Goal: Information Seeking & Learning: Learn about a topic

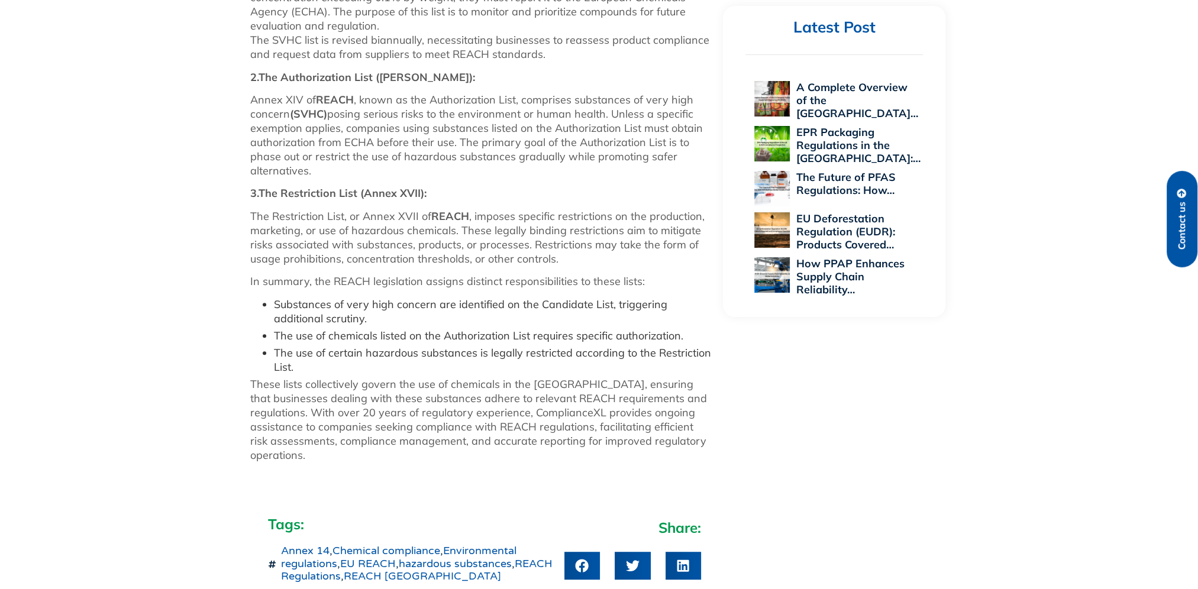
scroll to position [888, 0]
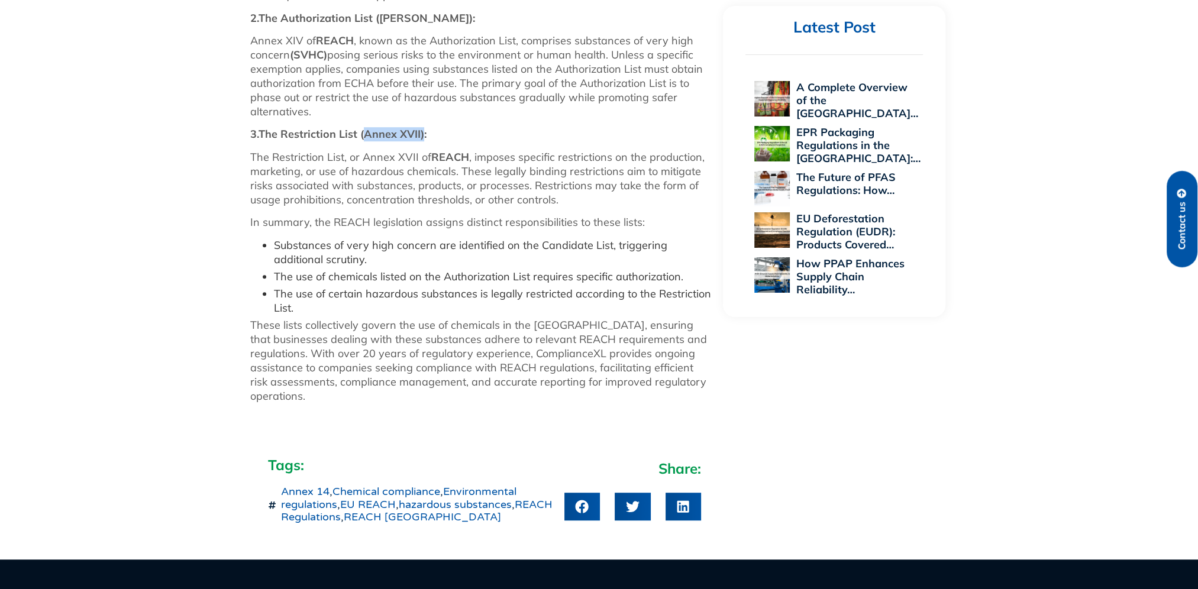
drag, startPoint x: 363, startPoint y: 133, endPoint x: 421, endPoint y: 133, distance: 58.0
click at [421, 133] on strong "3.The Restriction List (Annex XVII):" at bounding box center [338, 134] width 176 height 14
click at [374, 134] on strong "3.The Restriction List (Annex XVII):" at bounding box center [338, 134] width 176 height 14
drag, startPoint x: 361, startPoint y: 135, endPoint x: 417, endPoint y: 135, distance: 55.6
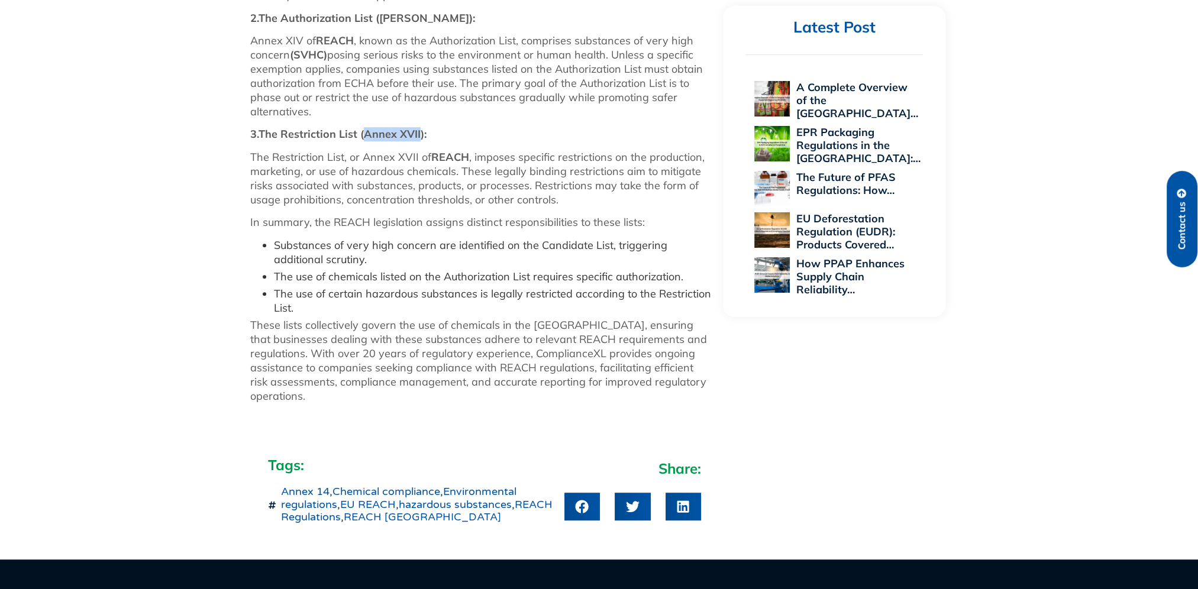
click at [417, 135] on strong "3.The Restriction List (Annex XVII):" at bounding box center [338, 134] width 176 height 14
copy strong "Annex XVII"
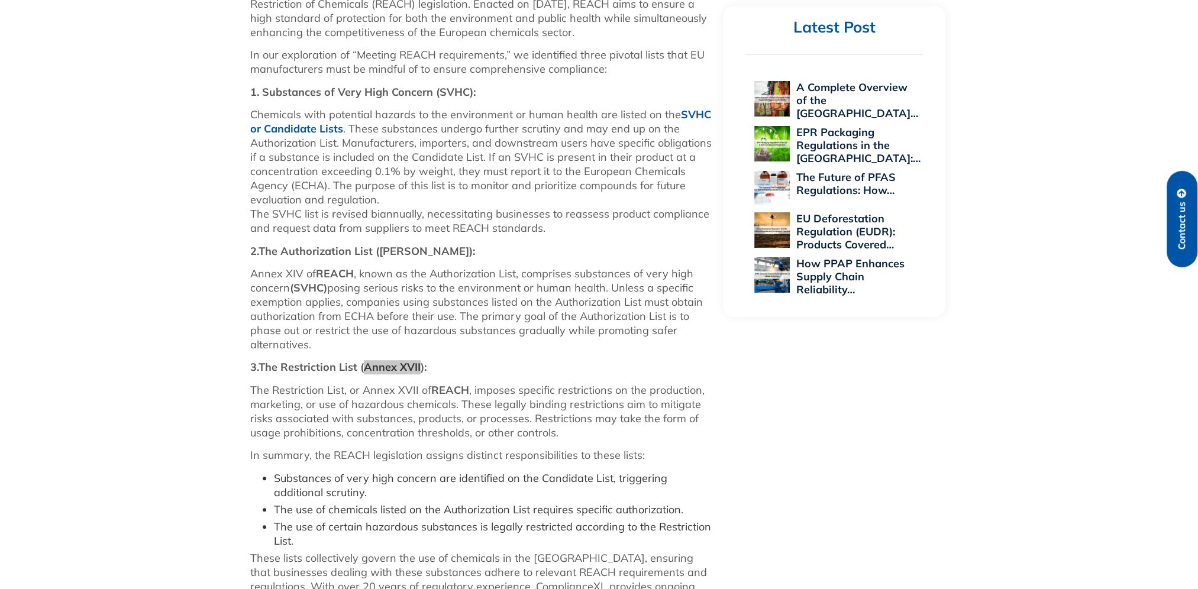
scroll to position [651, 0]
click at [493, 317] on p "Annex XIV of REACH , known as the Authorization List, comprises substances of v…" at bounding box center [481, 312] width 462 height 85
